Goal: Check status

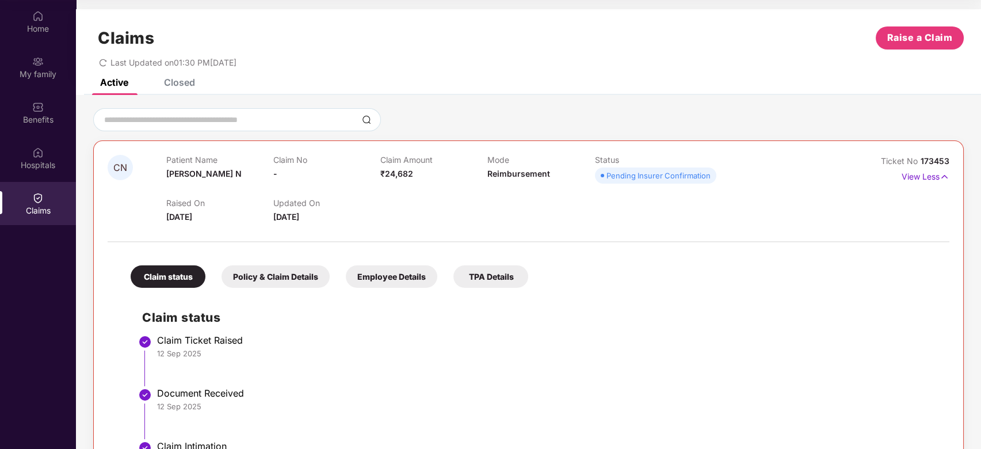
scroll to position [101, 0]
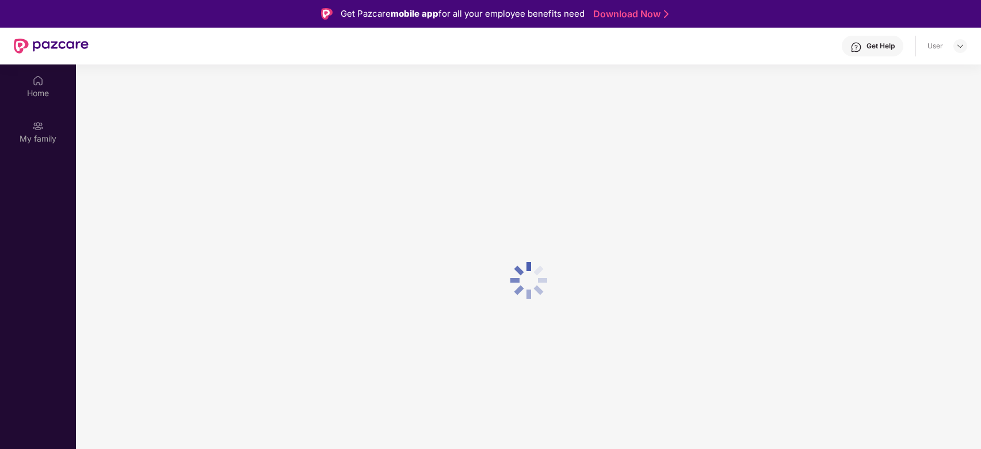
scroll to position [64, 0]
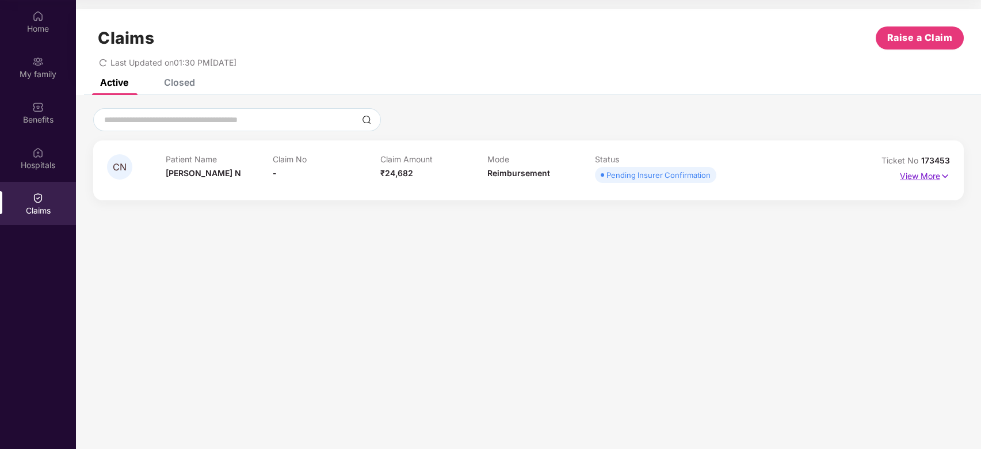
click at [917, 177] on p "View More" at bounding box center [925, 175] width 50 height 16
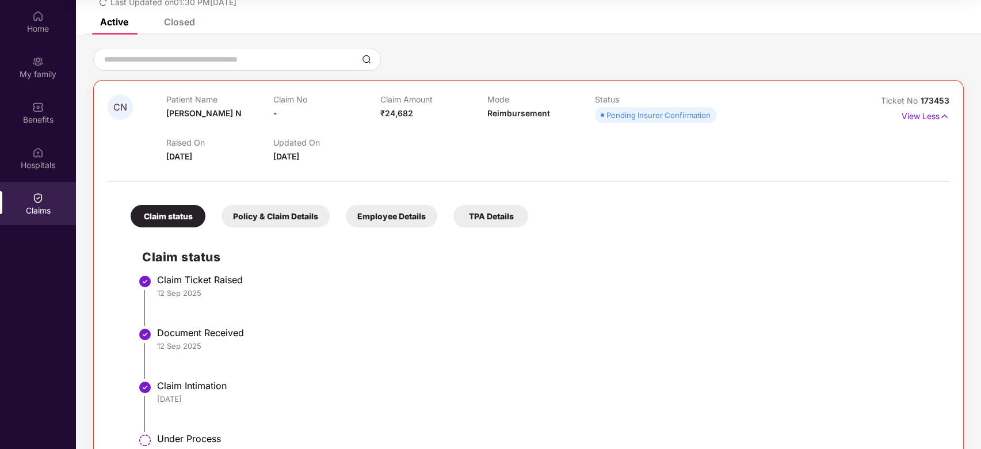
scroll to position [101, 0]
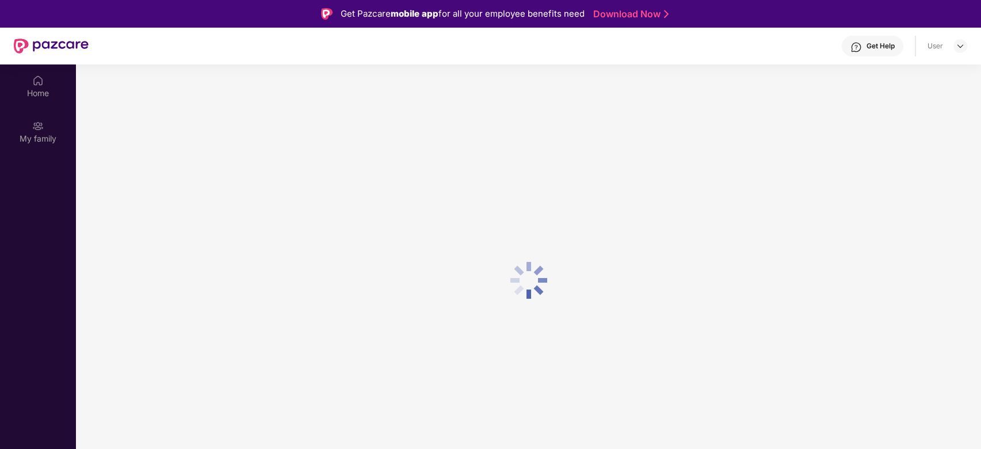
scroll to position [64, 0]
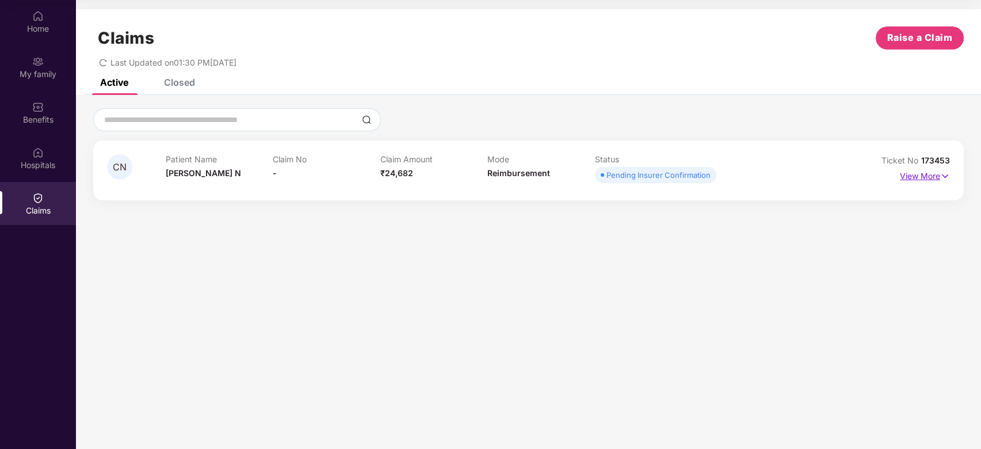
click at [927, 179] on p "View More" at bounding box center [925, 175] width 50 height 16
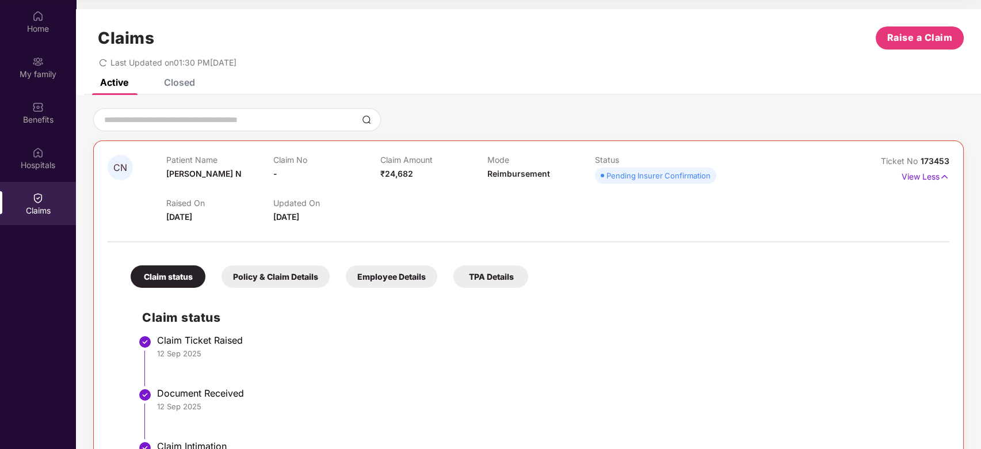
scroll to position [101, 0]
